Goal: Task Accomplishment & Management: Manage account settings

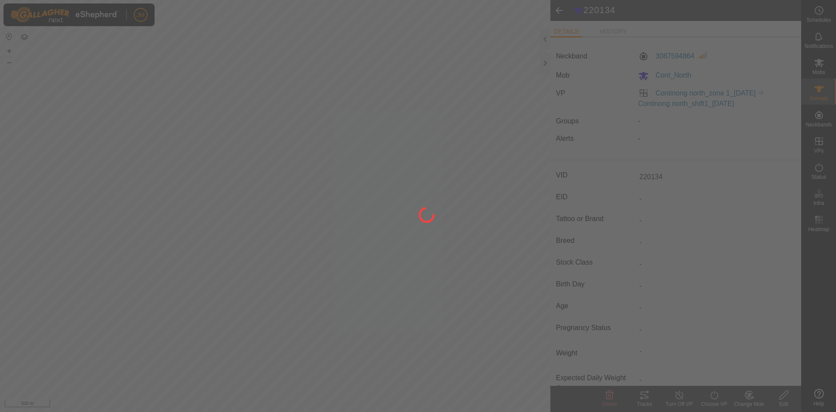
click at [546, 64] on div at bounding box center [418, 206] width 836 height 412
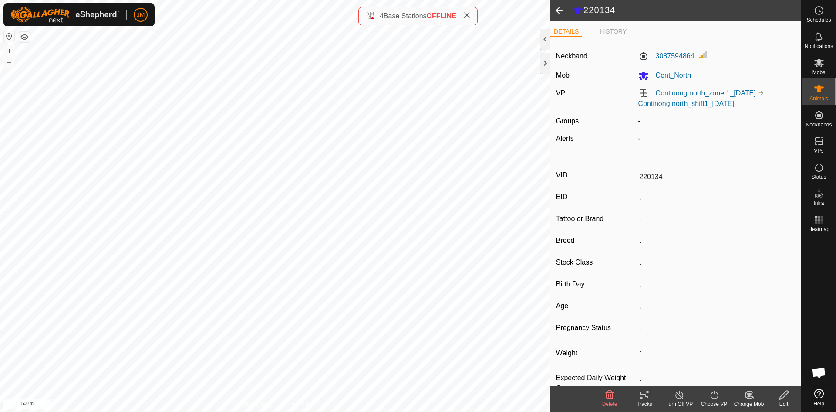
click at [546, 64] on div at bounding box center [545, 63] width 10 height 21
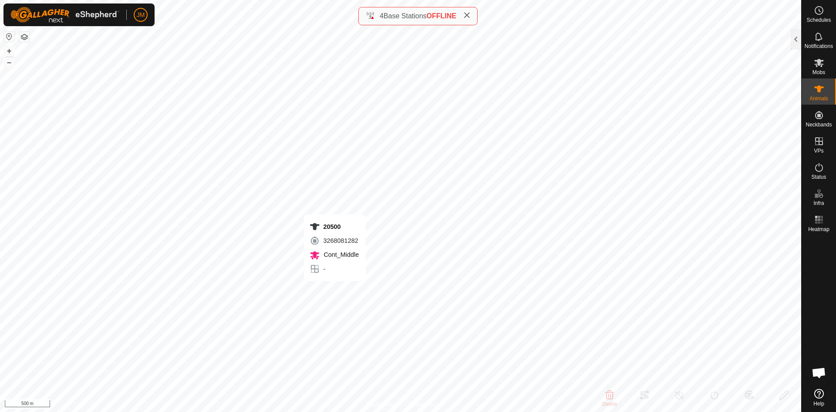
type input "20500"
type input "-"
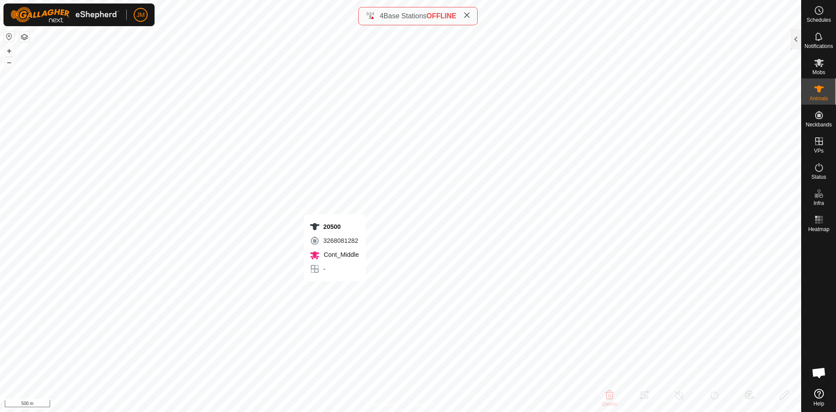
type input "-"
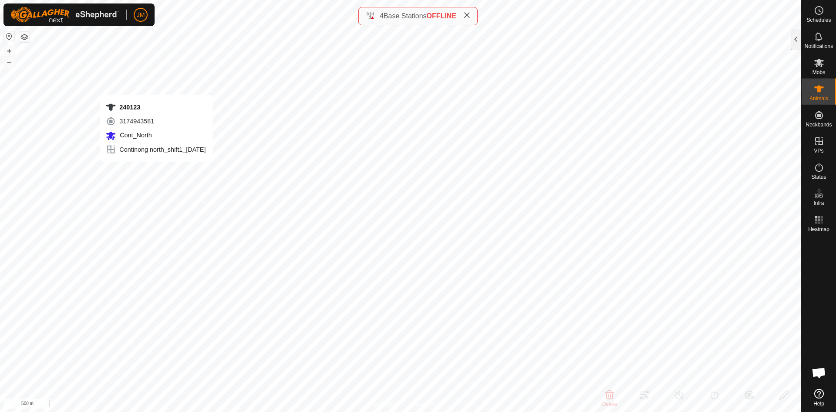
type input "240123"
type input "-"
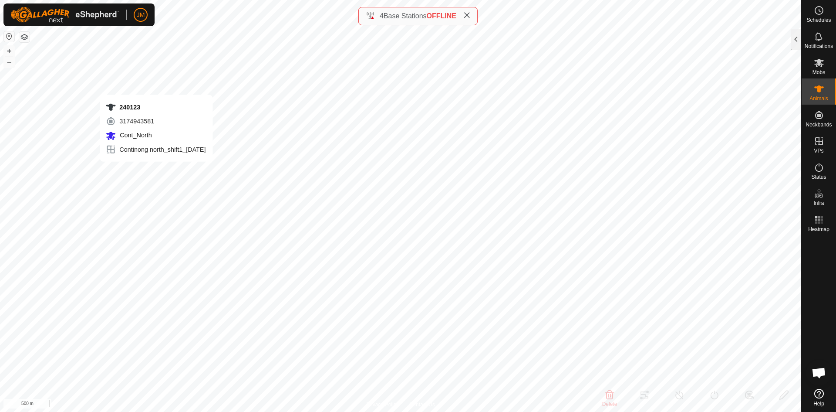
type input "-"
click at [797, 43] on div at bounding box center [796, 39] width 10 height 21
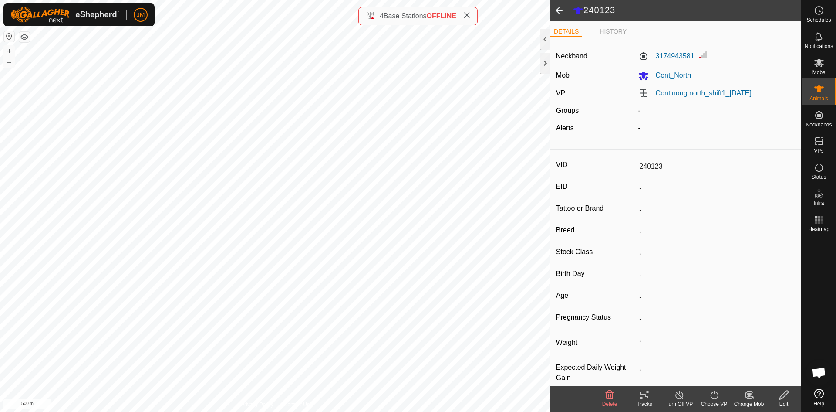
click at [706, 93] on link "Continong north_shift1_[DATE]" at bounding box center [704, 92] width 96 height 7
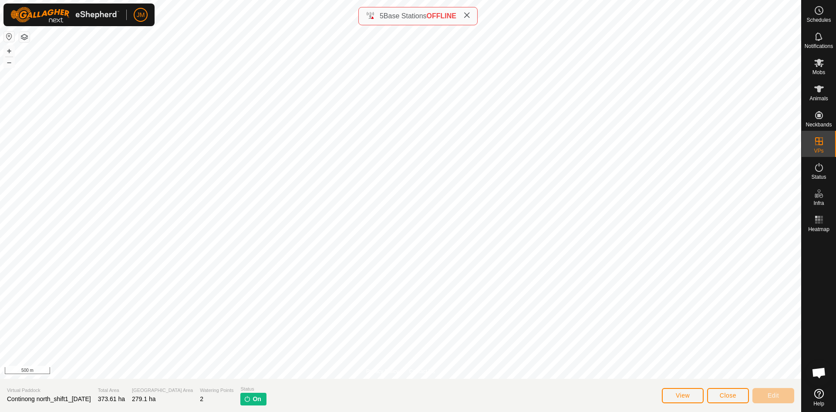
click at [469, 13] on icon at bounding box center [467, 15] width 7 height 7
click at [8, 63] on button "–" at bounding box center [9, 62] width 10 height 10
click at [7, 50] on button "+" at bounding box center [9, 51] width 10 height 10
click at [733, 400] on button "Close" at bounding box center [729, 395] width 42 height 15
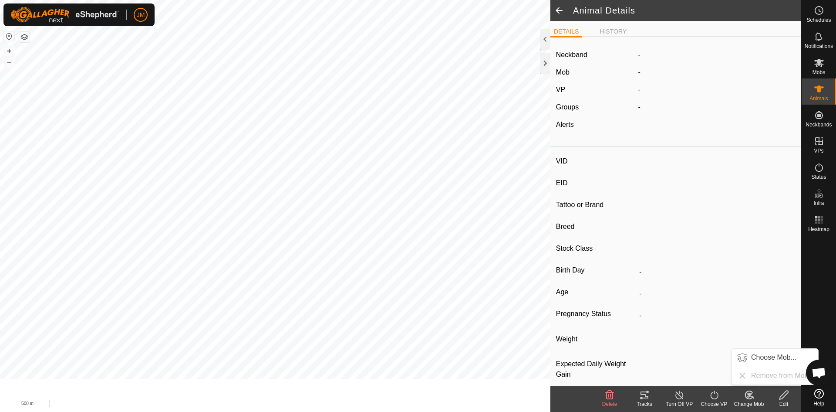
type input "240123"
type input "-"
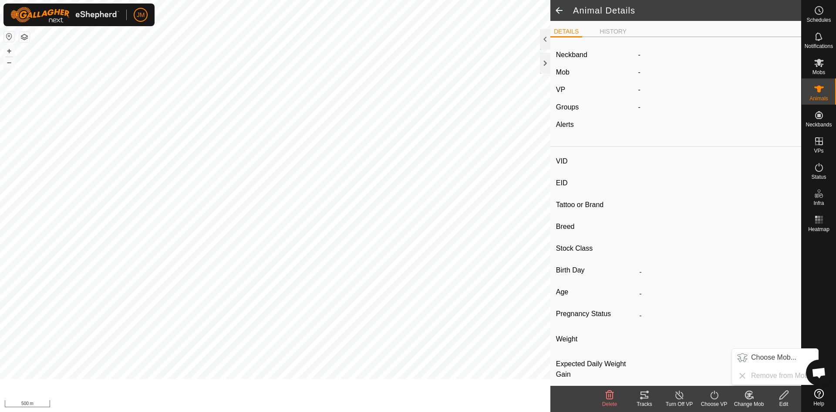
type input "-"
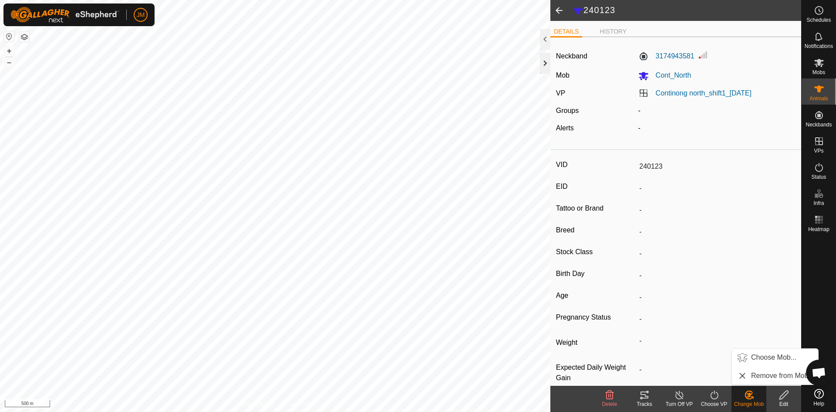
click at [544, 64] on div at bounding box center [545, 63] width 10 height 21
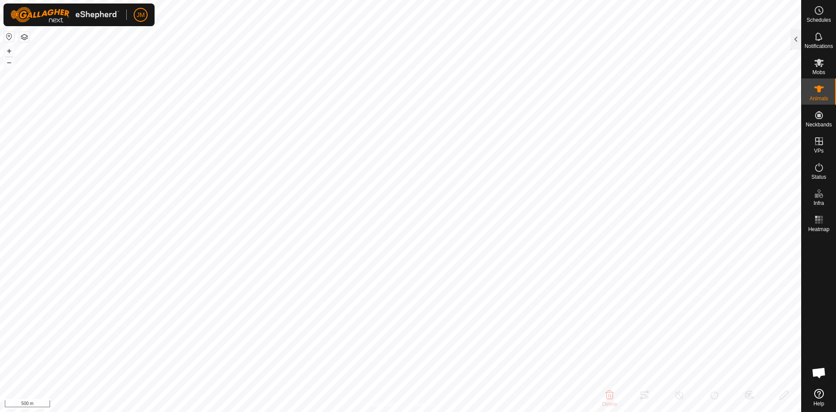
type input "21100"
type input "-"
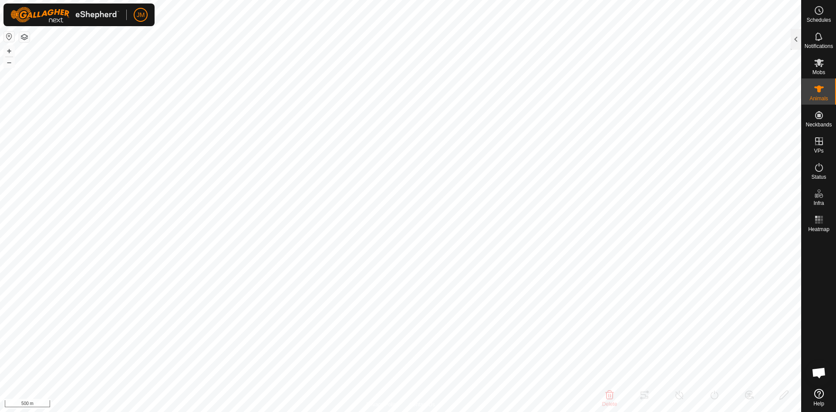
type input "-"
click at [800, 41] on div at bounding box center [796, 39] width 10 height 21
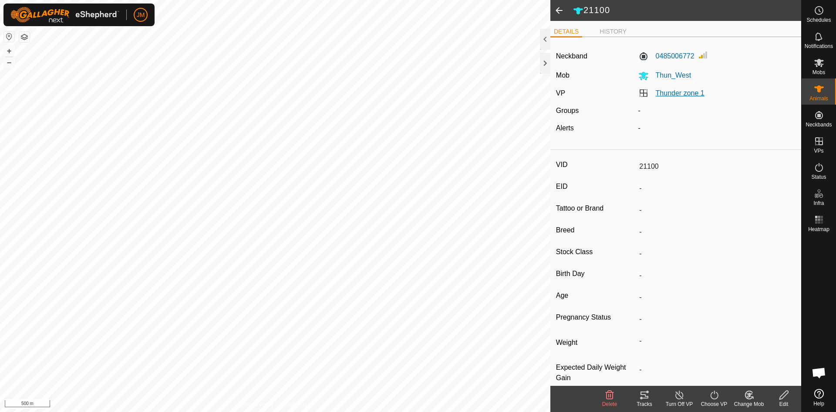
click at [670, 93] on link "Thunder zone 1" at bounding box center [680, 92] width 49 height 7
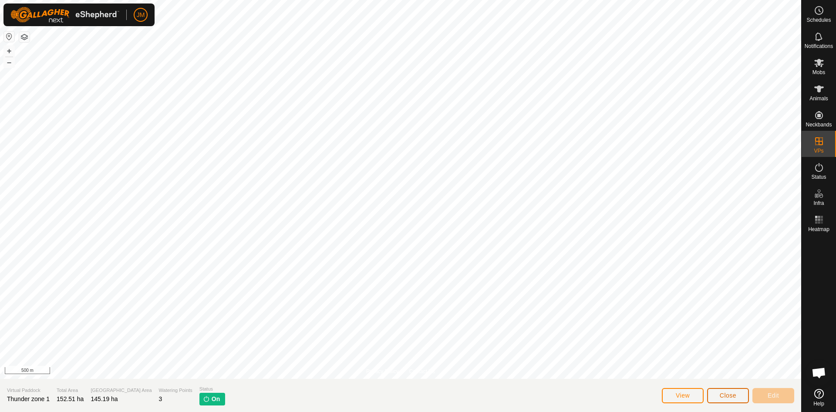
click at [719, 395] on button "Close" at bounding box center [729, 395] width 42 height 15
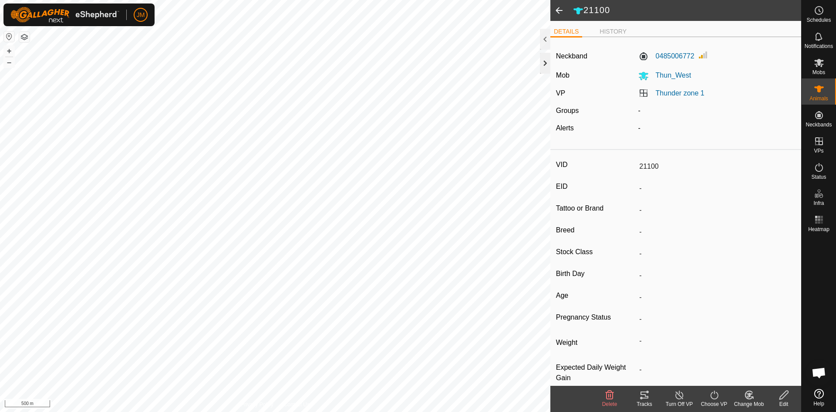
click at [545, 61] on div at bounding box center [545, 63] width 10 height 21
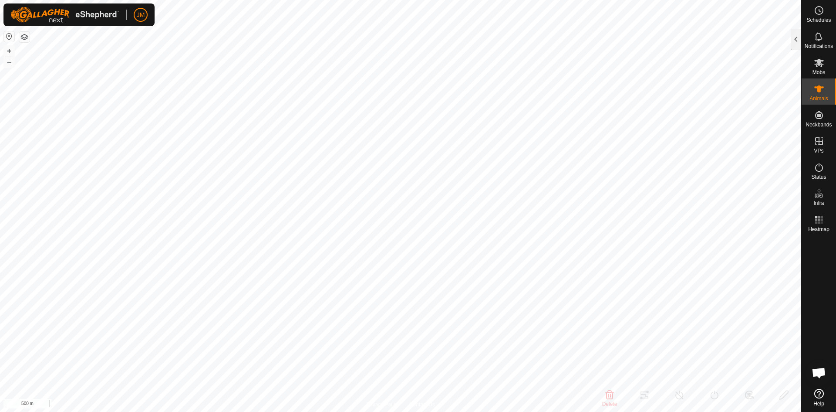
type input "240176"
type input "-"
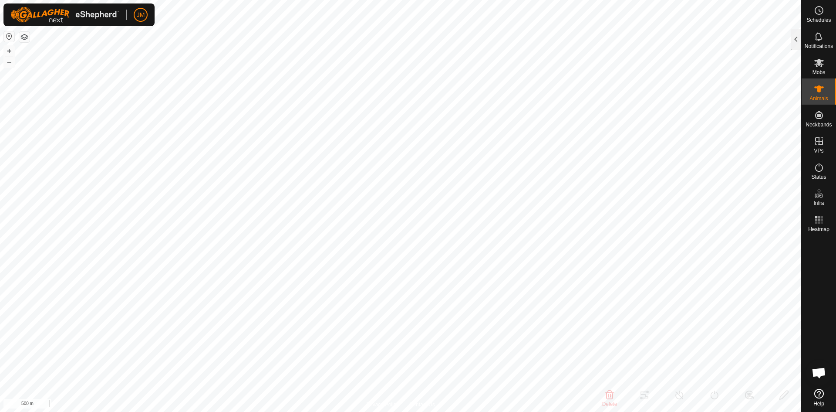
type input "-"
type input "21140"
type input "-"
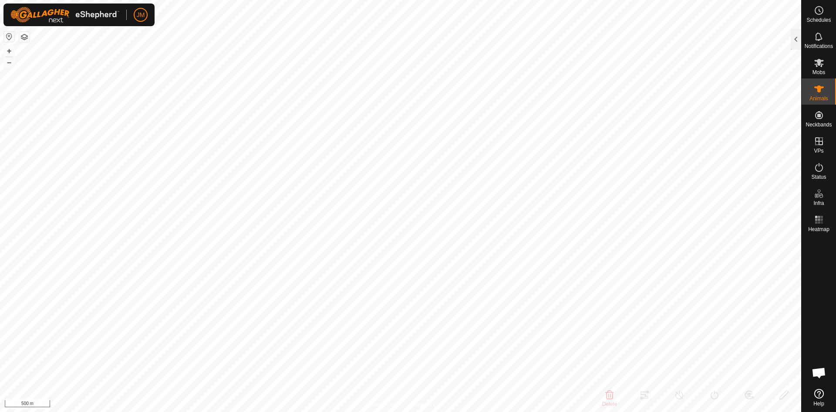
type input "-"
type input "19355"
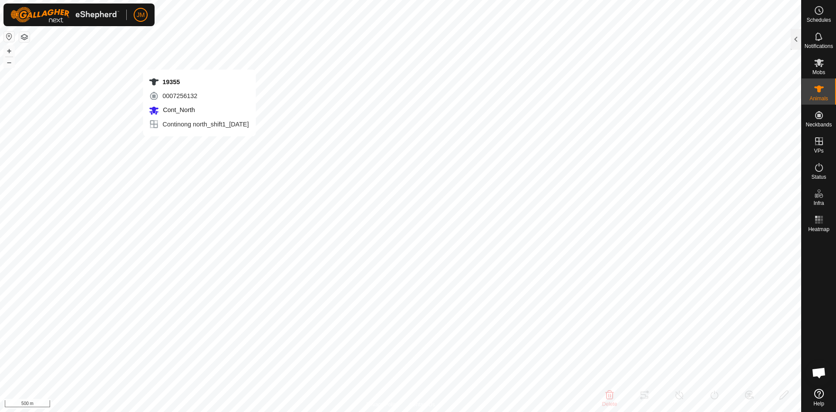
type input "-"
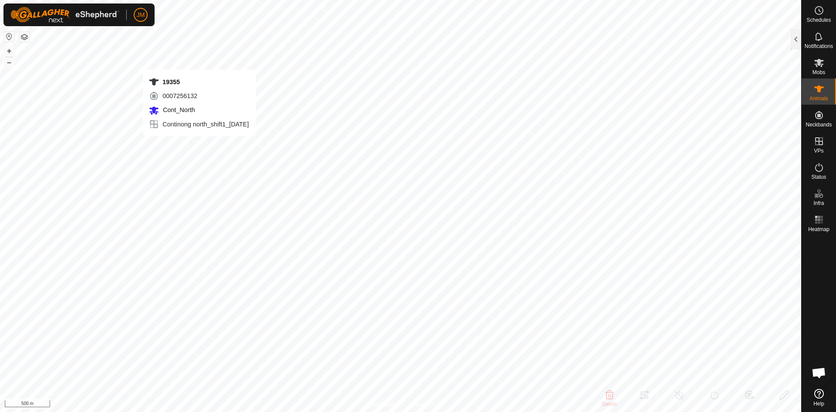
type input "-"
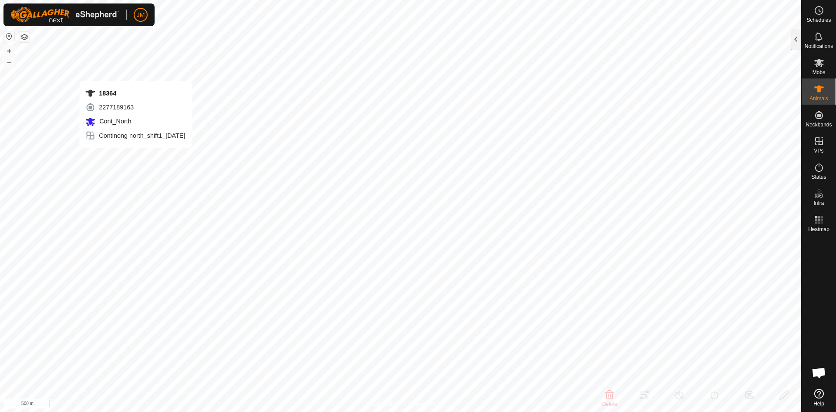
type input "18364"
type input "-"
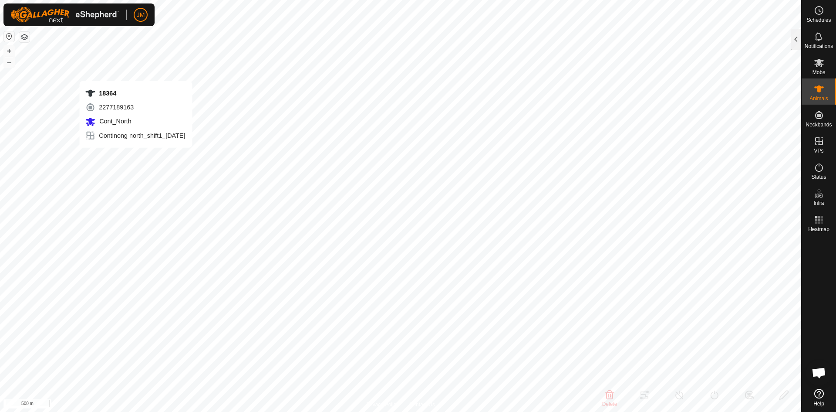
type input "-"
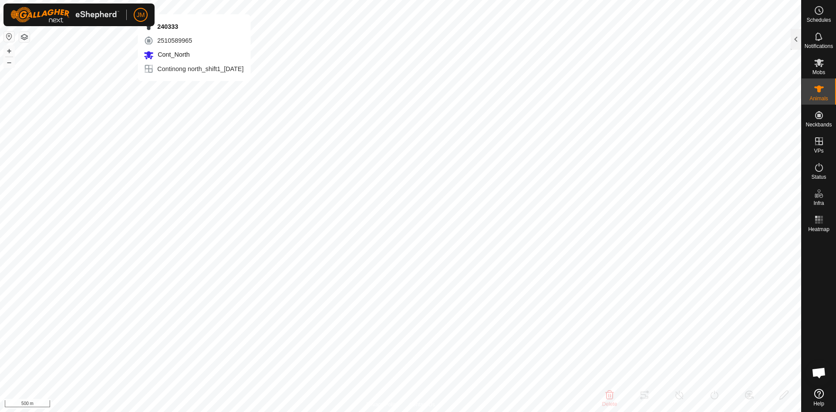
type input "240333"
type input "-"
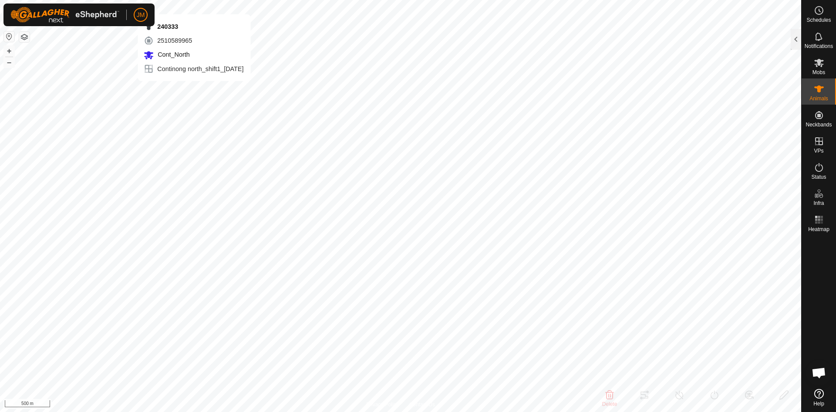
type input "-"
type input "240102"
type input "-"
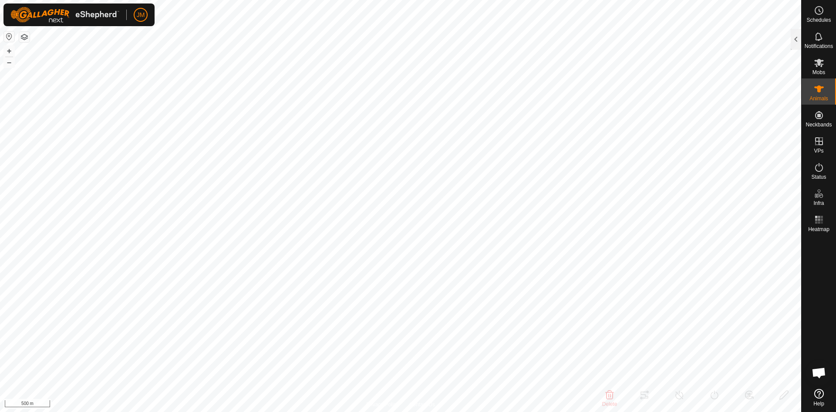
type input "-"
type input "240333"
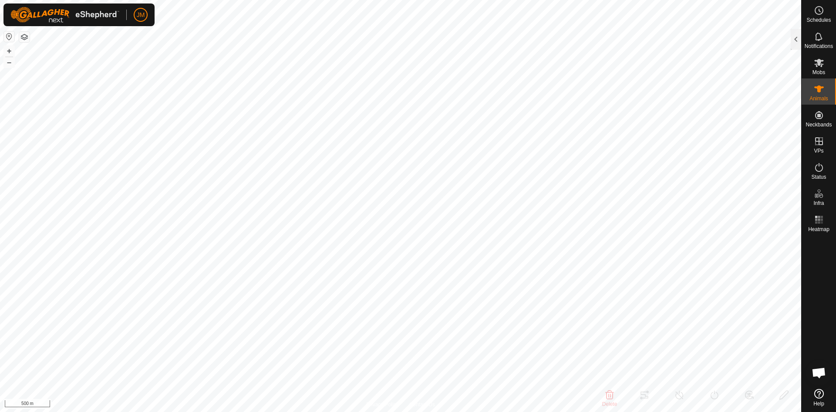
type input "-"
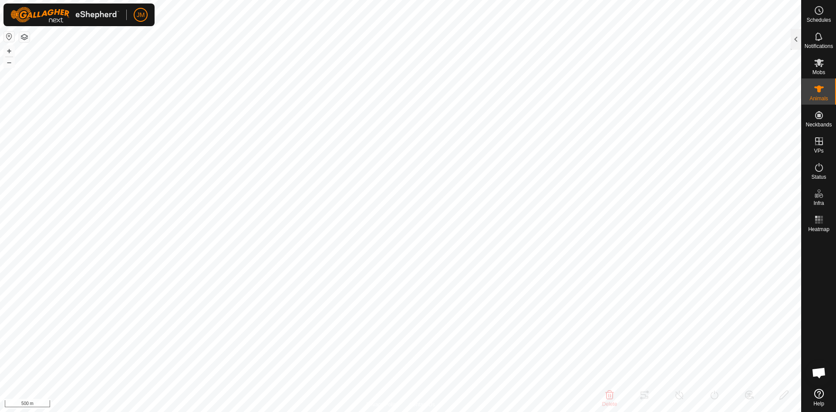
type input "-"
type input "240333"
type input "-"
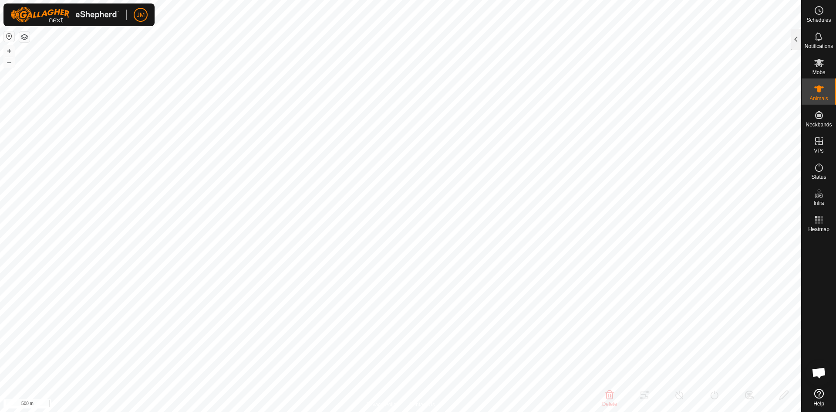
type input "-"
type input "20459"
type input "-"
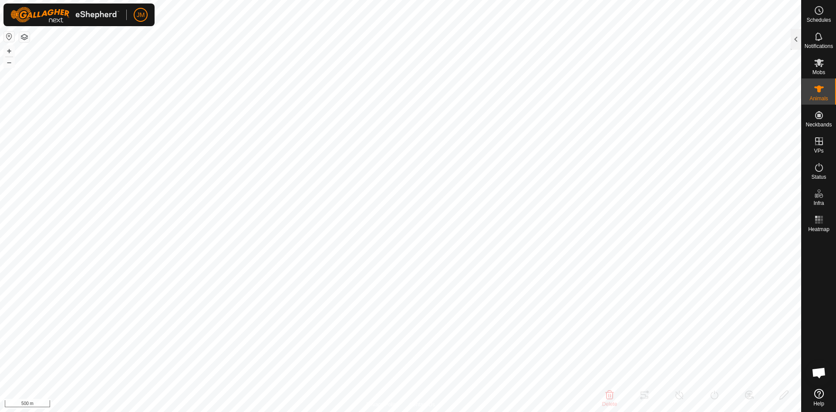
type input "-"
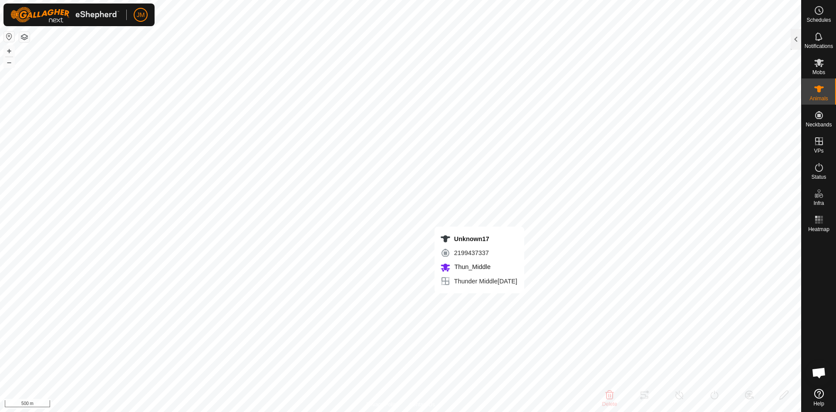
type input "Unknown17"
type input "-"
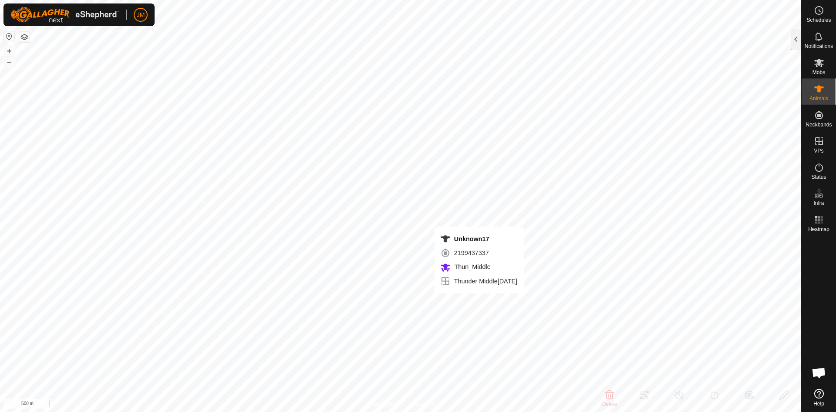
type input "0 kg"
type input "-"
type input "240790"
type input "-"
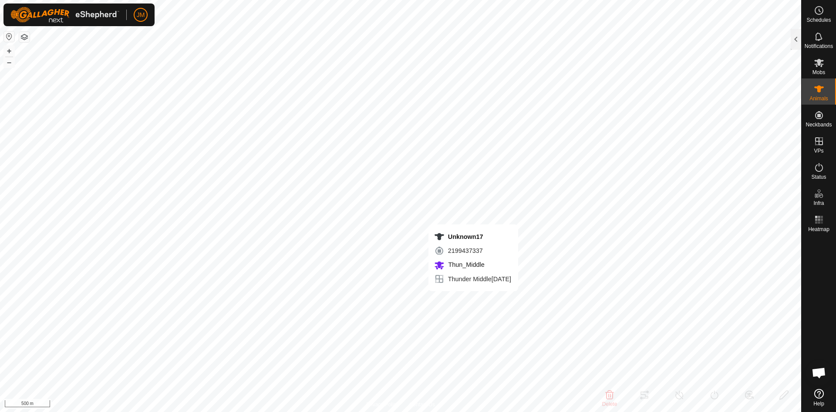
type input "-"
click at [797, 41] on div at bounding box center [796, 39] width 10 height 21
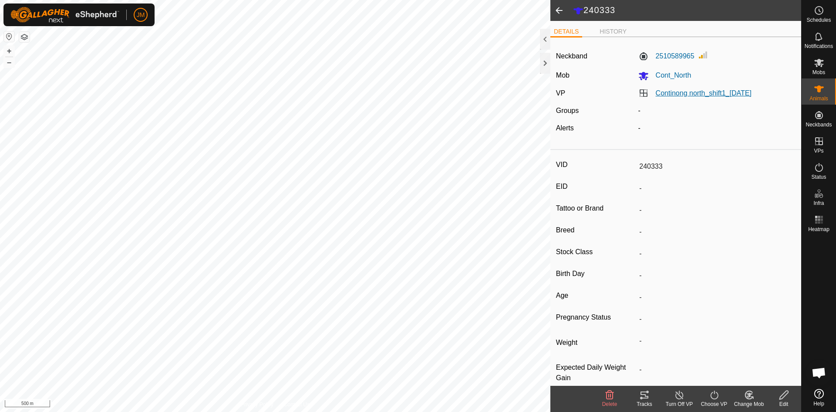
click at [667, 92] on link "Continong north_shift1_[DATE]" at bounding box center [704, 92] width 96 height 7
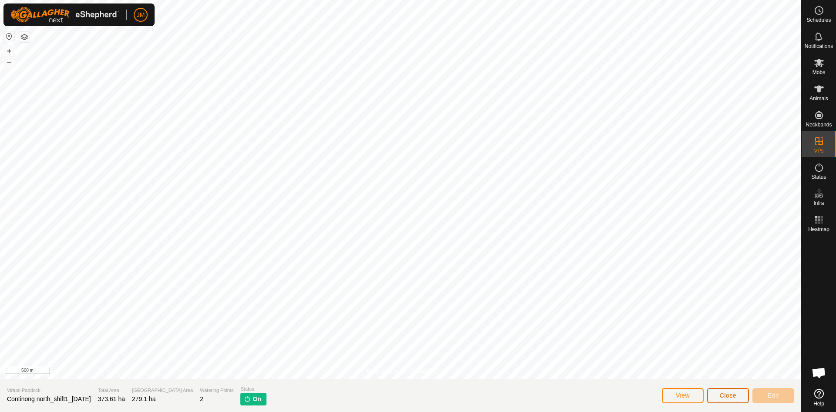
click at [723, 395] on span "Close" at bounding box center [728, 395] width 17 height 7
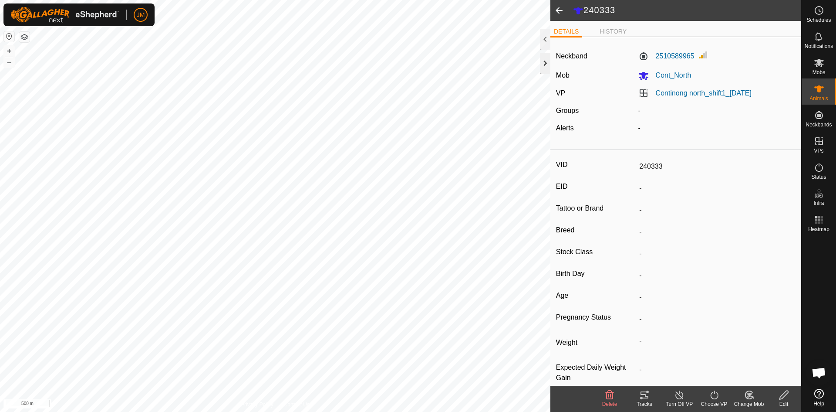
click at [545, 61] on div at bounding box center [545, 63] width 10 height 21
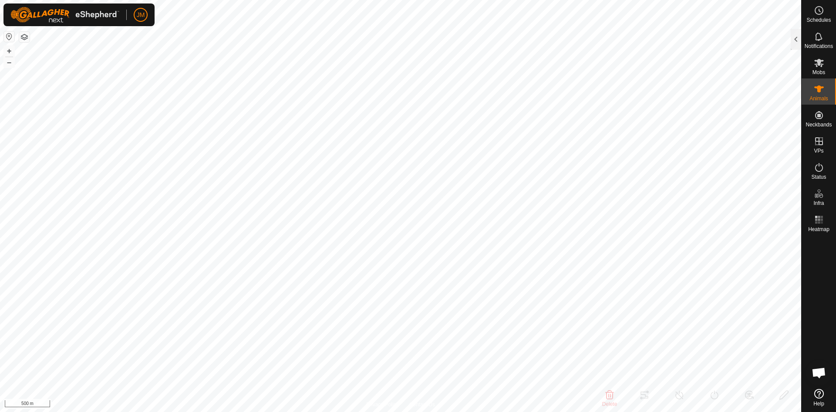
click at [27, 42] on button "button" at bounding box center [24, 37] width 10 height 10
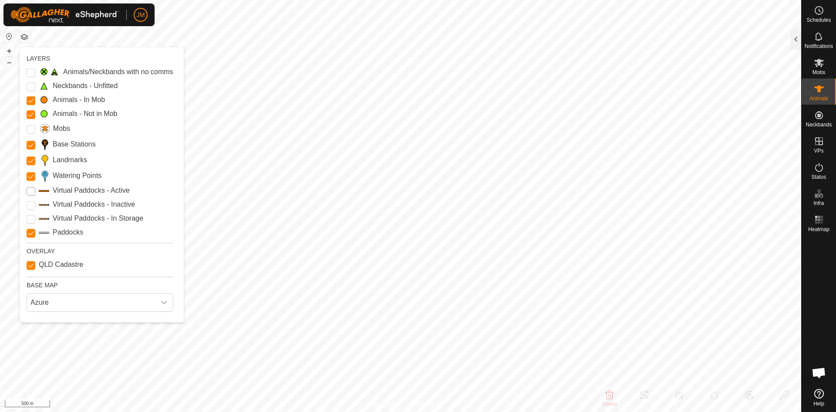
click at [30, 190] on Active "Virtual Paddocks - Active" at bounding box center [31, 191] width 9 height 9
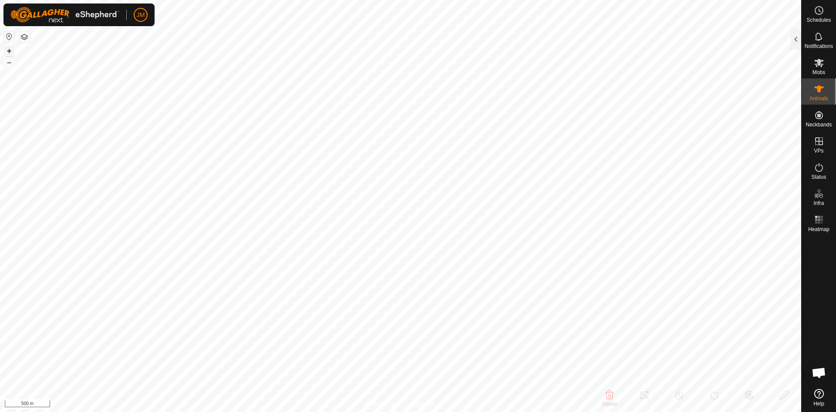
click at [10, 50] on button "+" at bounding box center [9, 51] width 10 height 10
click at [9, 64] on button "–" at bounding box center [9, 62] width 10 height 10
click at [11, 49] on button "+" at bounding box center [9, 51] width 10 height 10
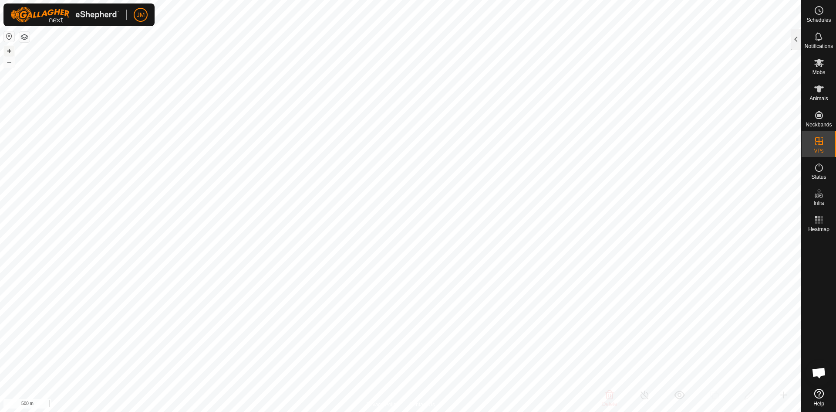
click at [11, 49] on button "+" at bounding box center [9, 51] width 10 height 10
click at [10, 63] on button "–" at bounding box center [9, 62] width 10 height 10
